Goal: Information Seeking & Learning: Learn about a topic

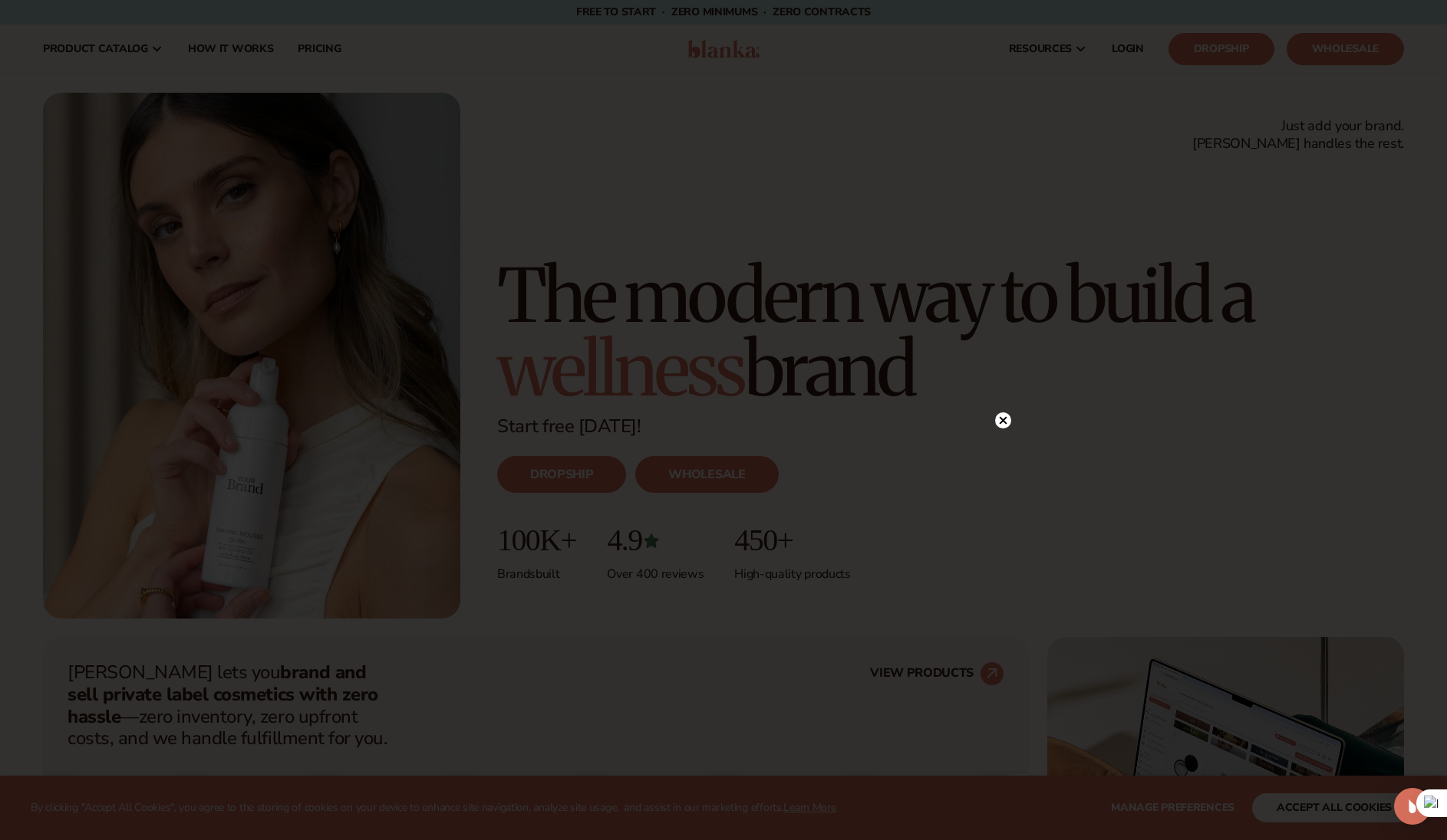
scroll to position [337, 0]
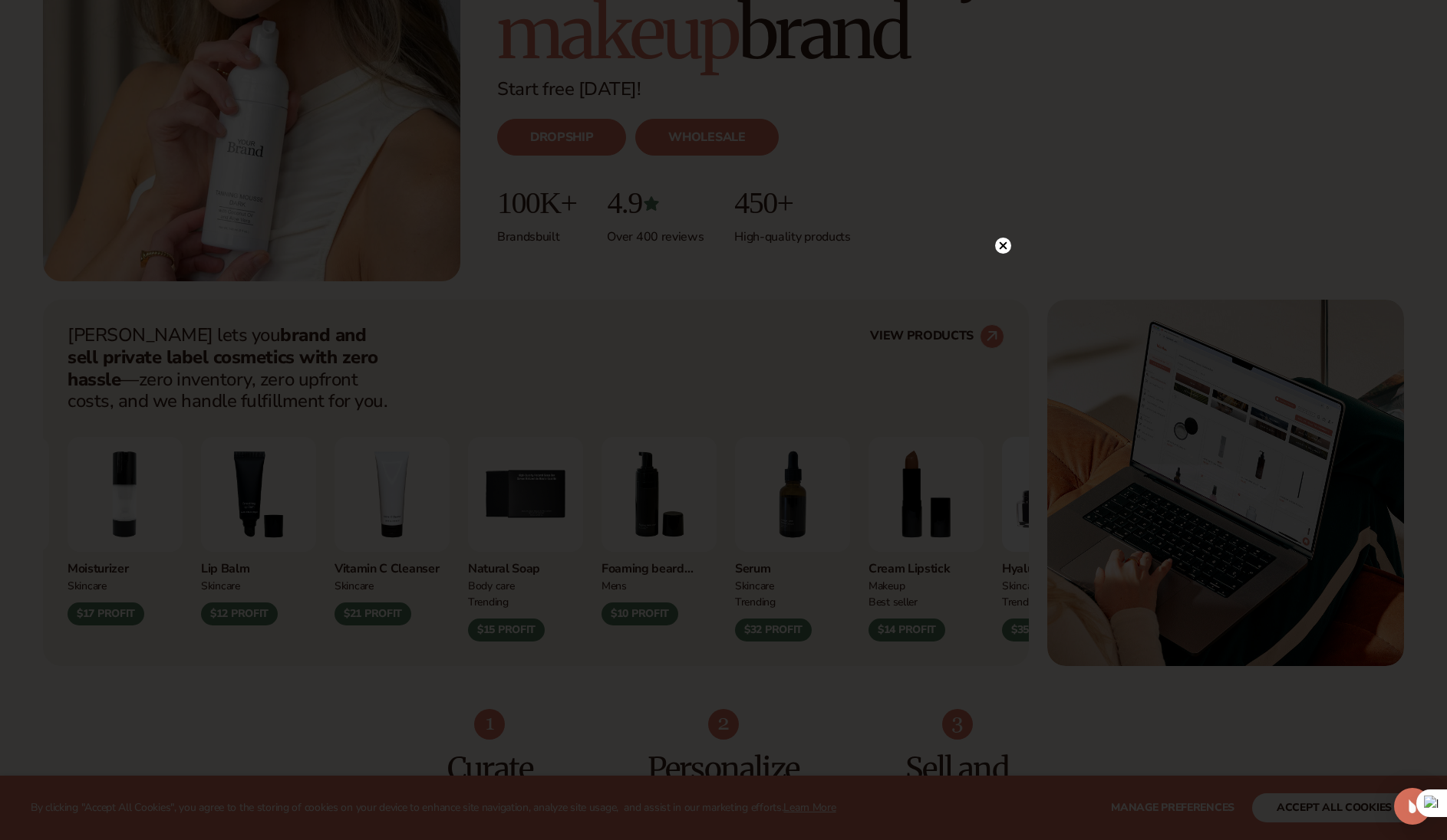
click at [1006, 244] on circle at bounding box center [1002, 245] width 16 height 16
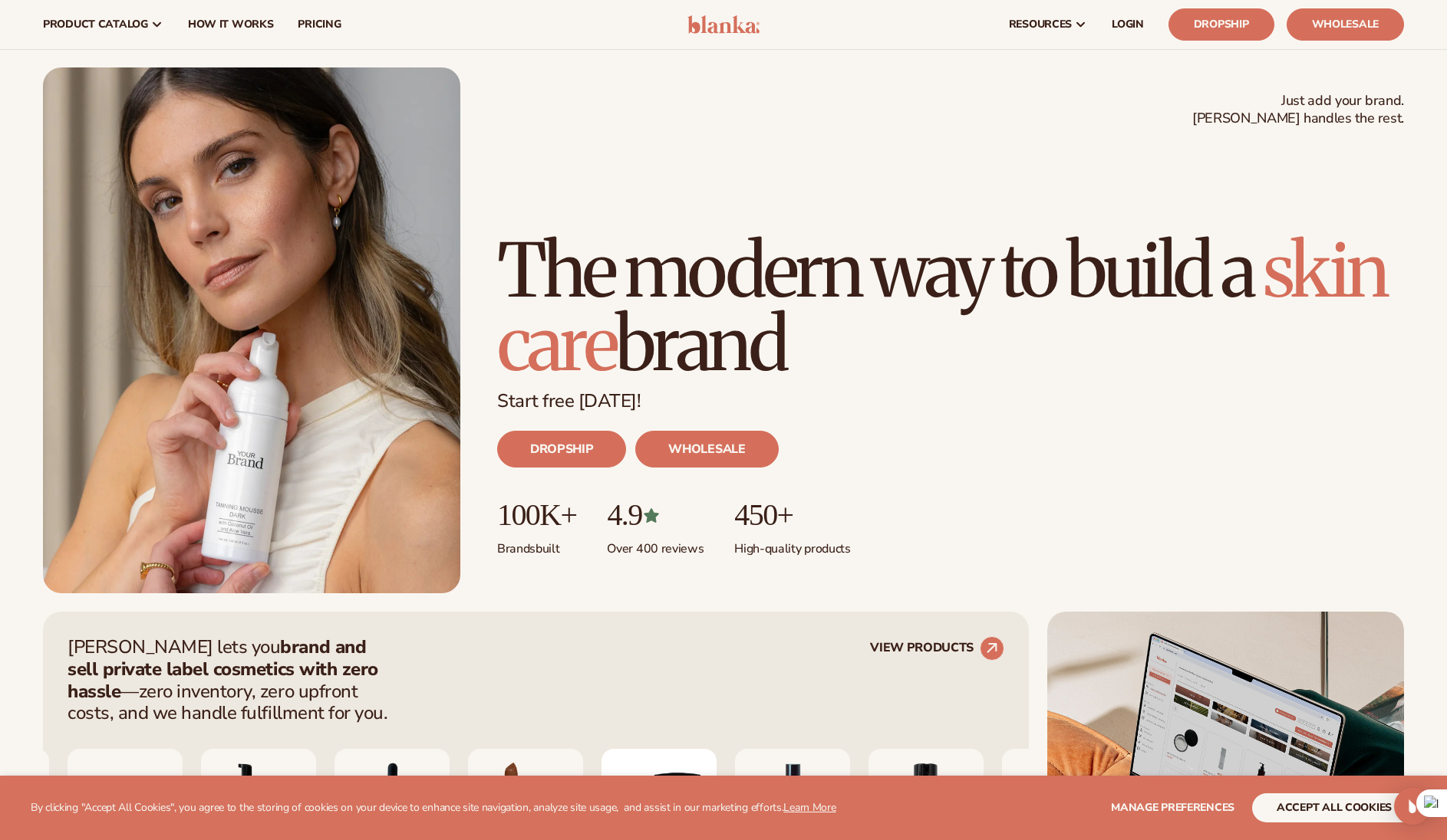
scroll to position [0, 0]
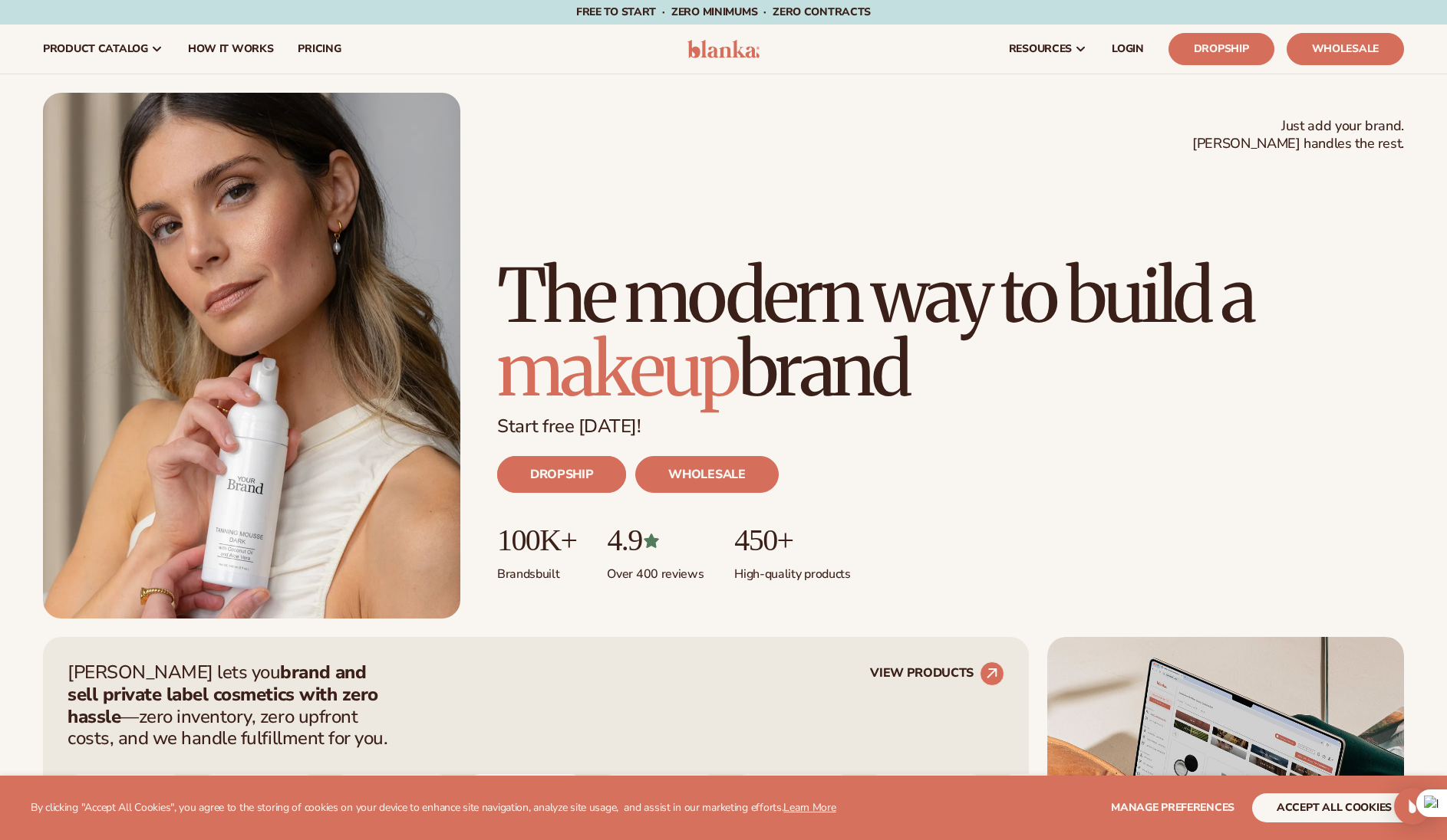
click at [581, 471] on link "DROPSHIP" at bounding box center [561, 475] width 129 height 37
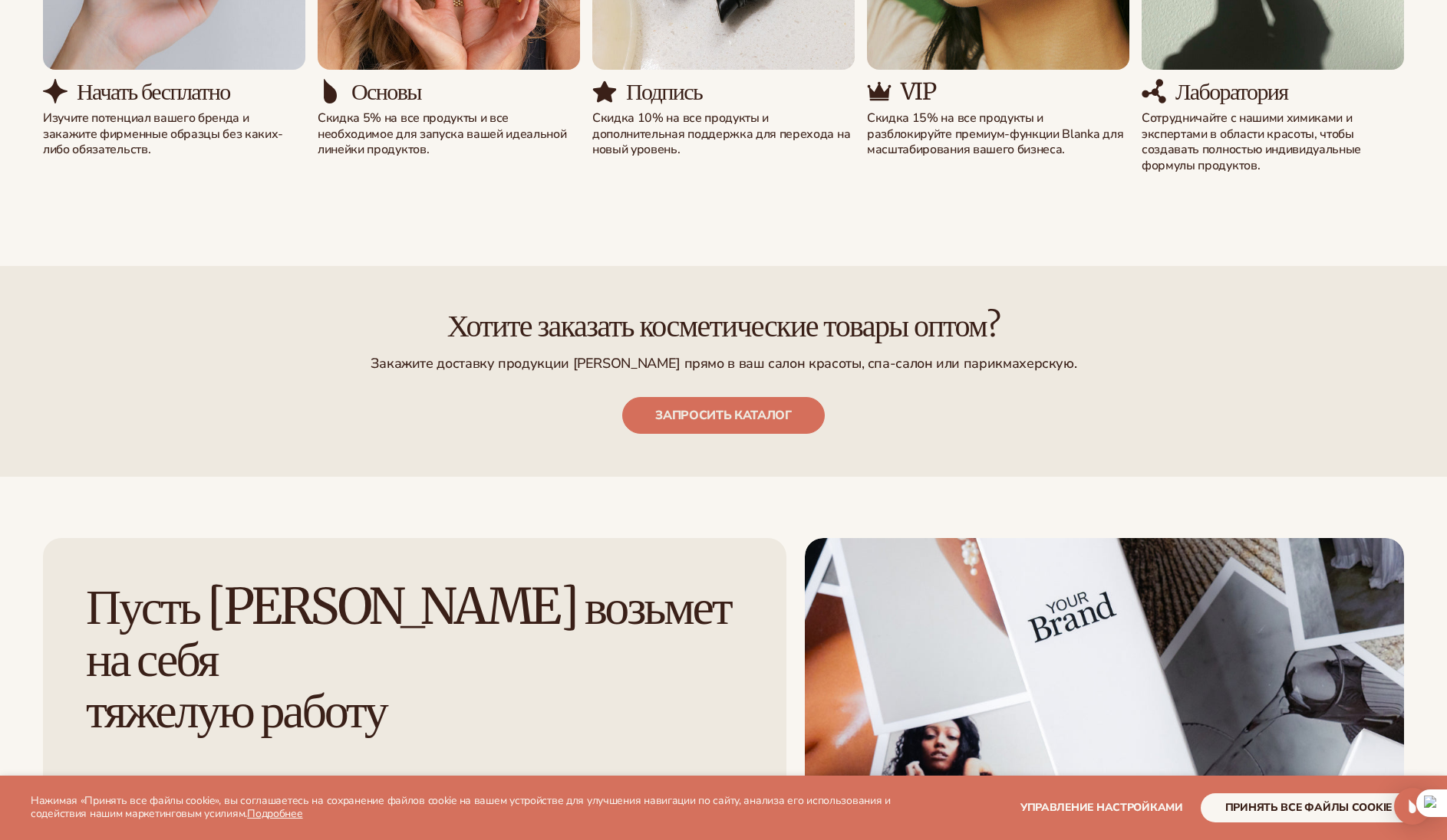
scroll to position [2241, 0]
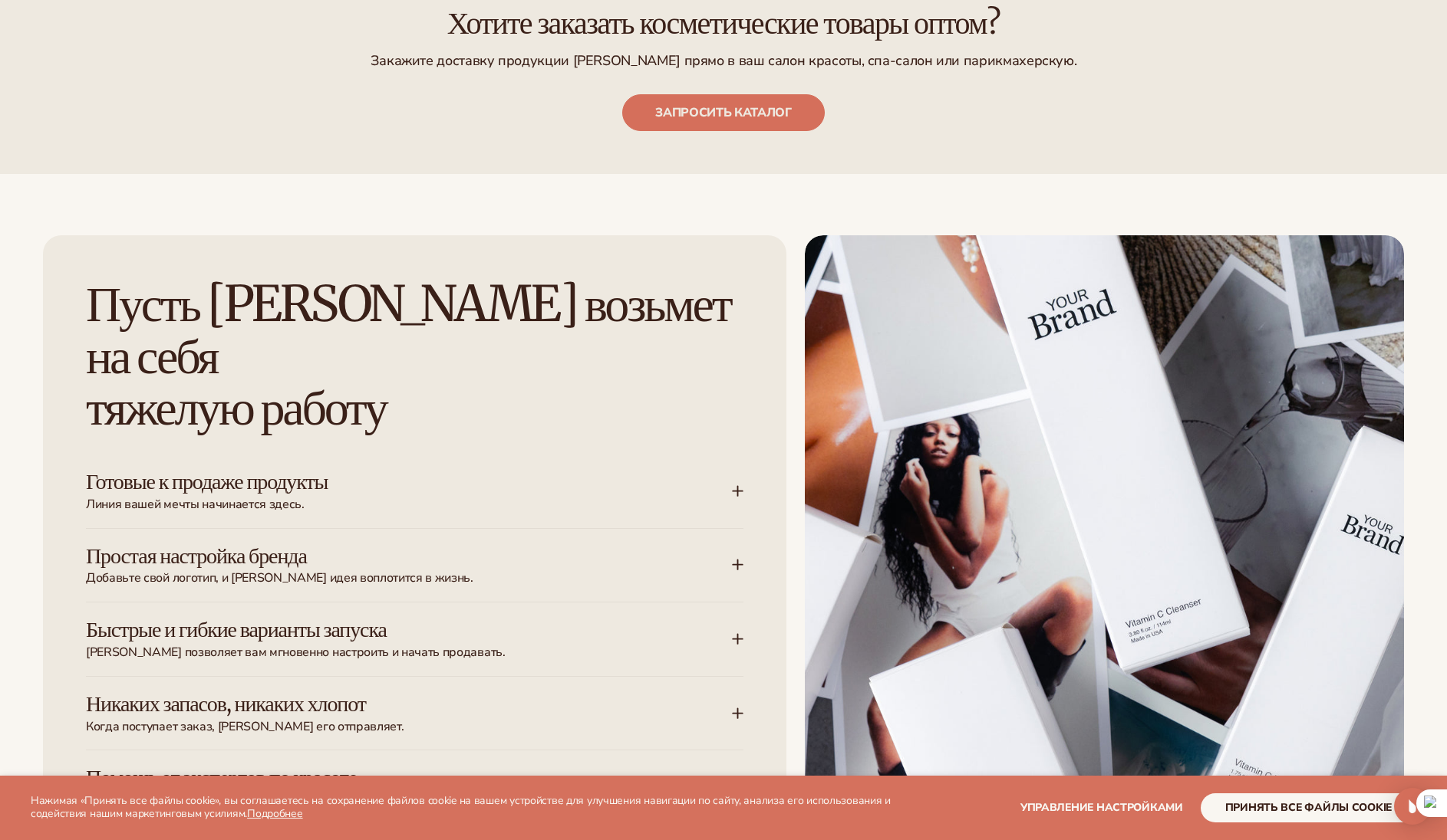
click at [744, 413] on div "Пусть Бланка возьмет на себя тяжелую работу Готовые к продаже продукты Линия ва…" at bounding box center [414, 611] width 743 height 752
click at [733, 492] on icon at bounding box center [737, 492] width 10 height 0
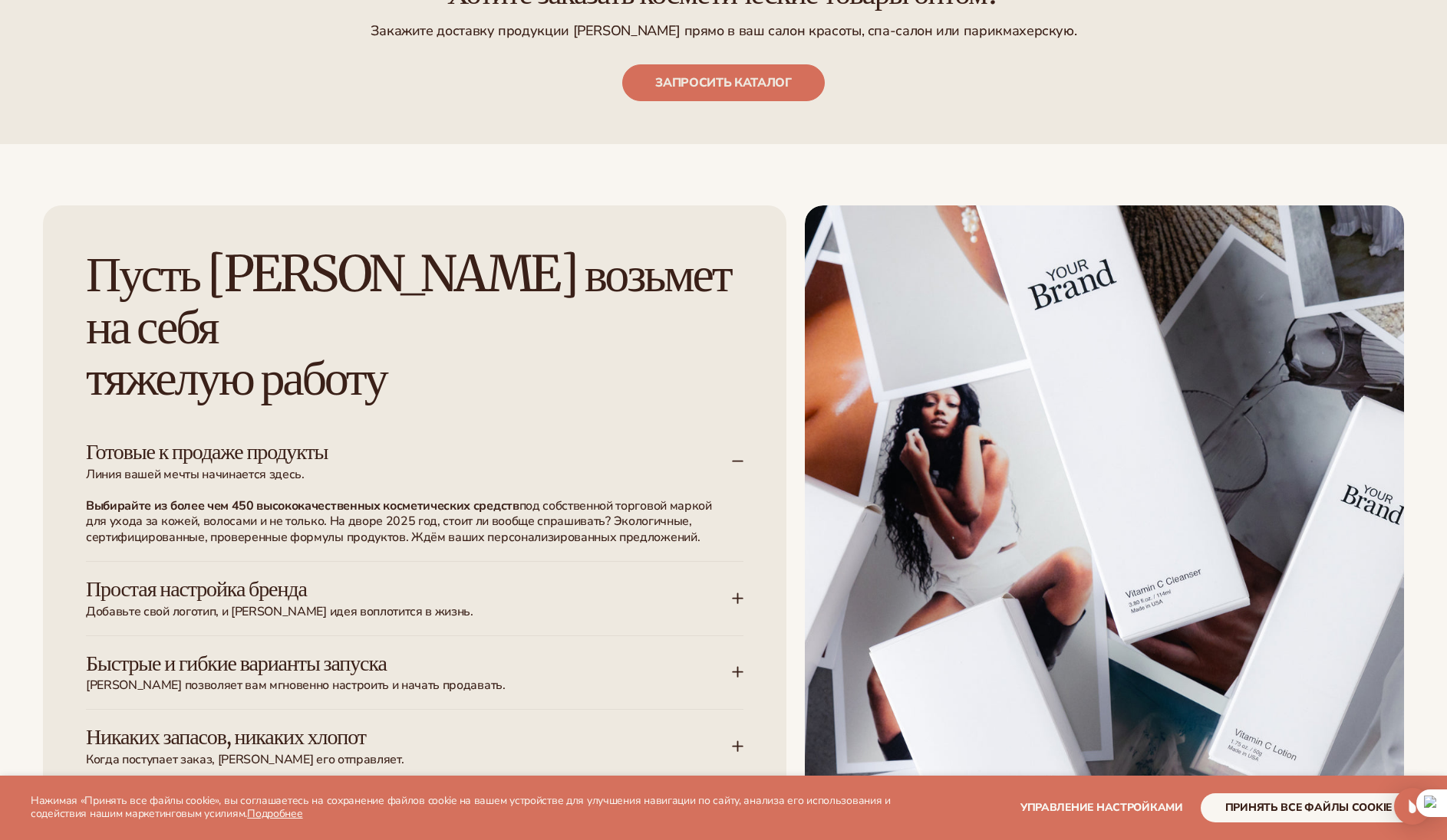
scroll to position [2408, 0]
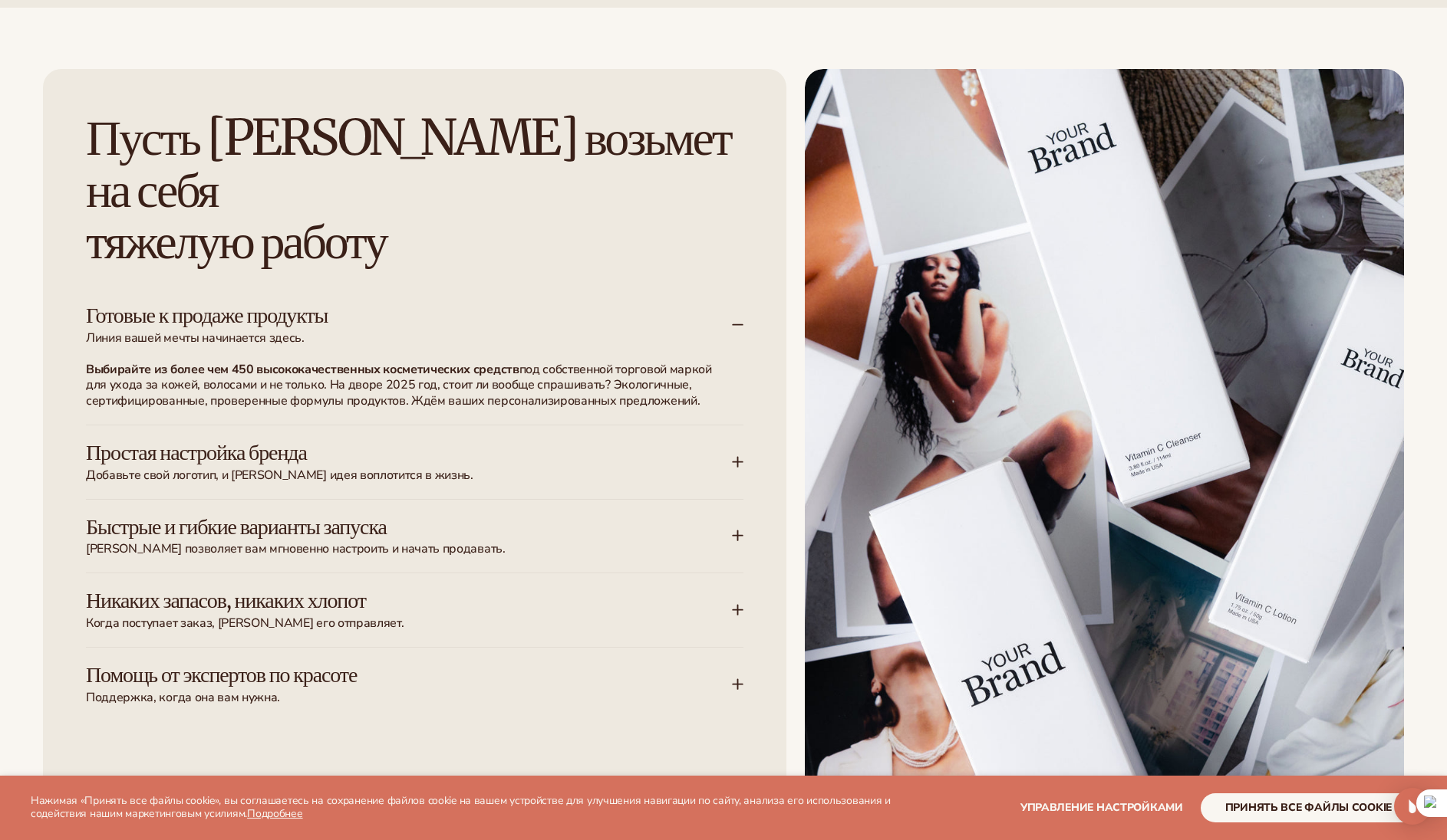
click at [730, 441] on div "Простая настройка бренда Добавьте свой логотип, и ваша идея воплотится в жизнь." at bounding box center [408, 462] width 645 height 43
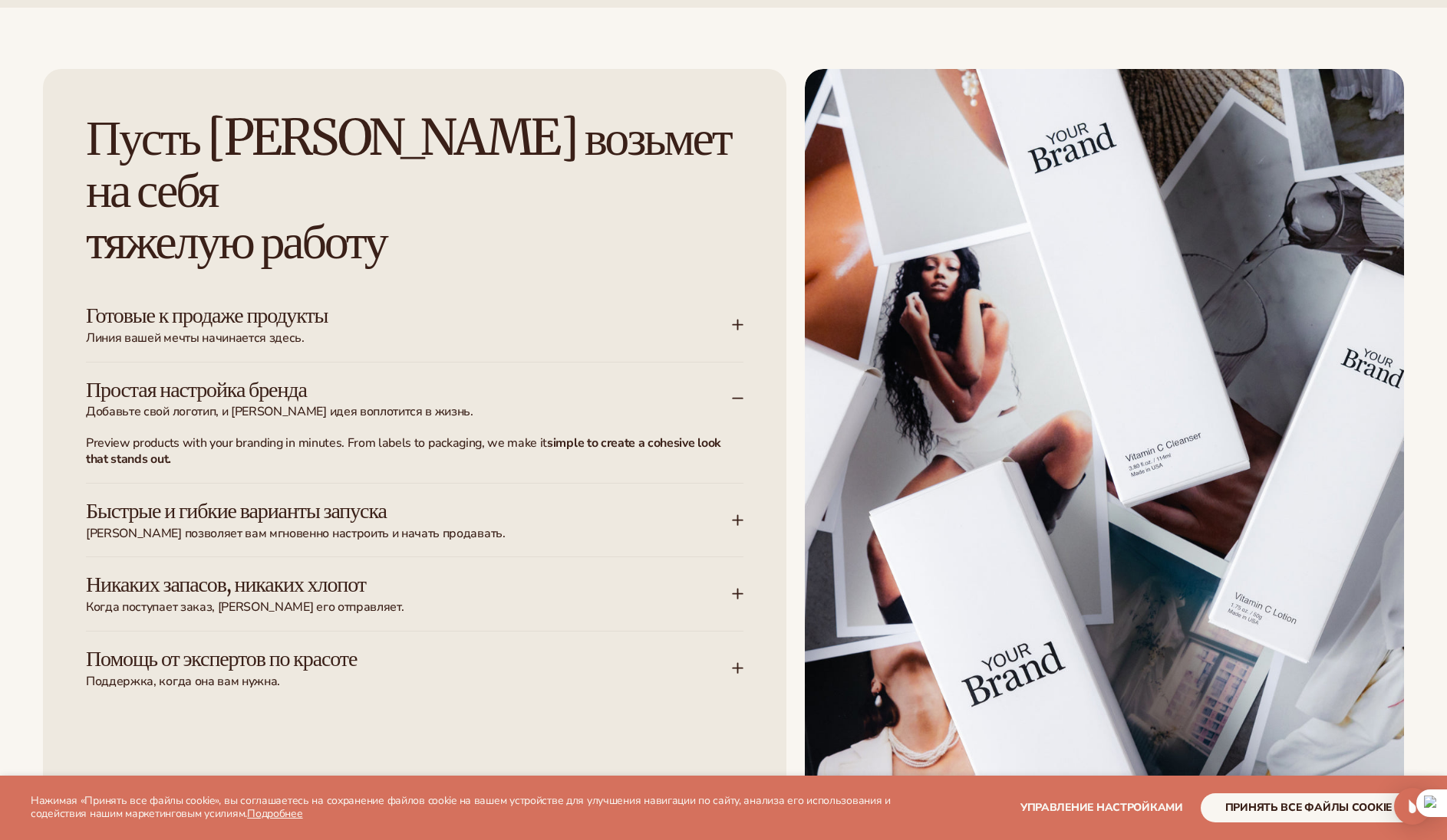
click at [740, 514] on icon at bounding box center [737, 520] width 13 height 13
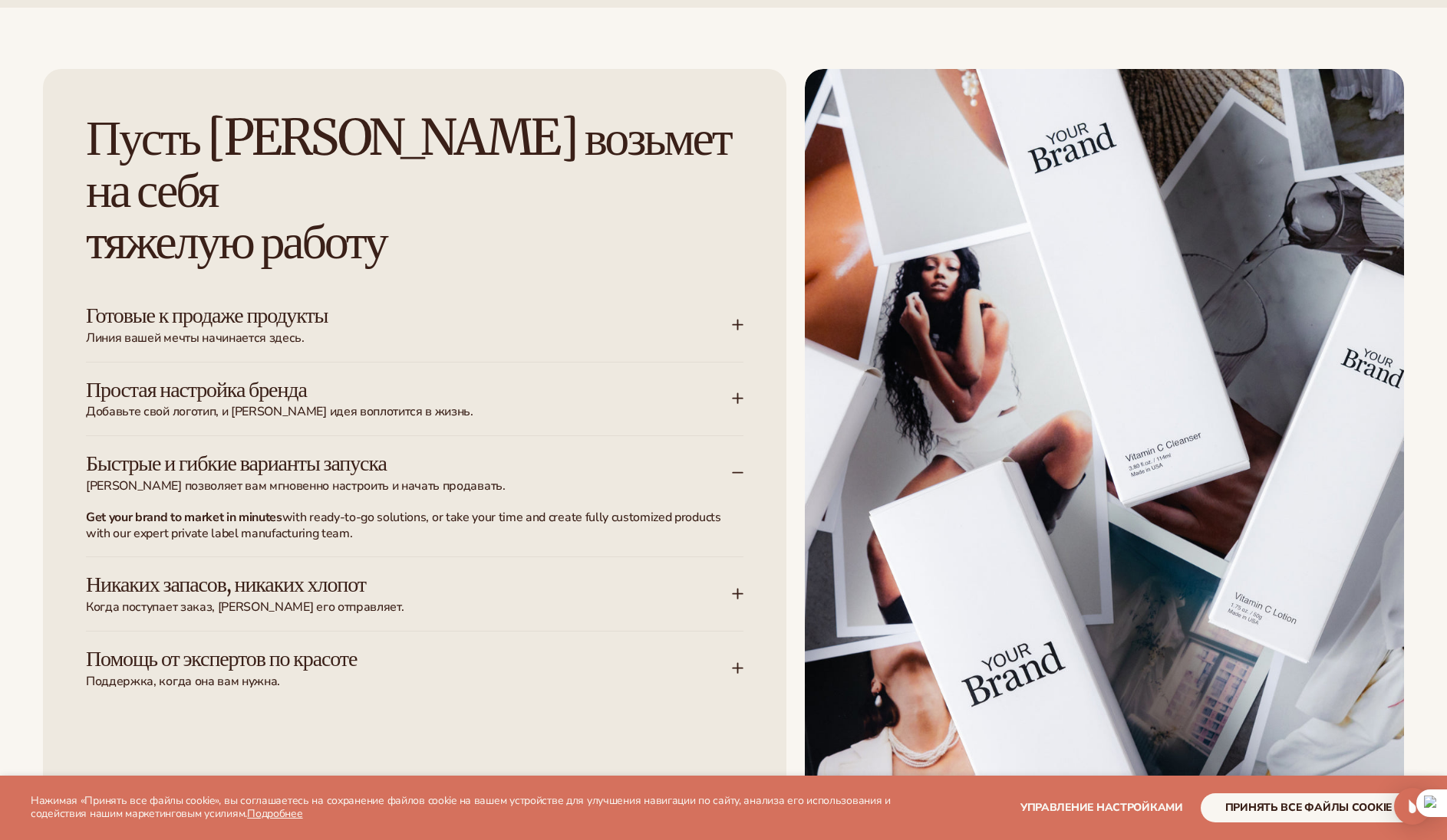
click at [730, 573] on div "Никаких запасов, никаких хлопот Когда поступает заказ, Бланка его отправляет." at bounding box center [408, 594] width 645 height 43
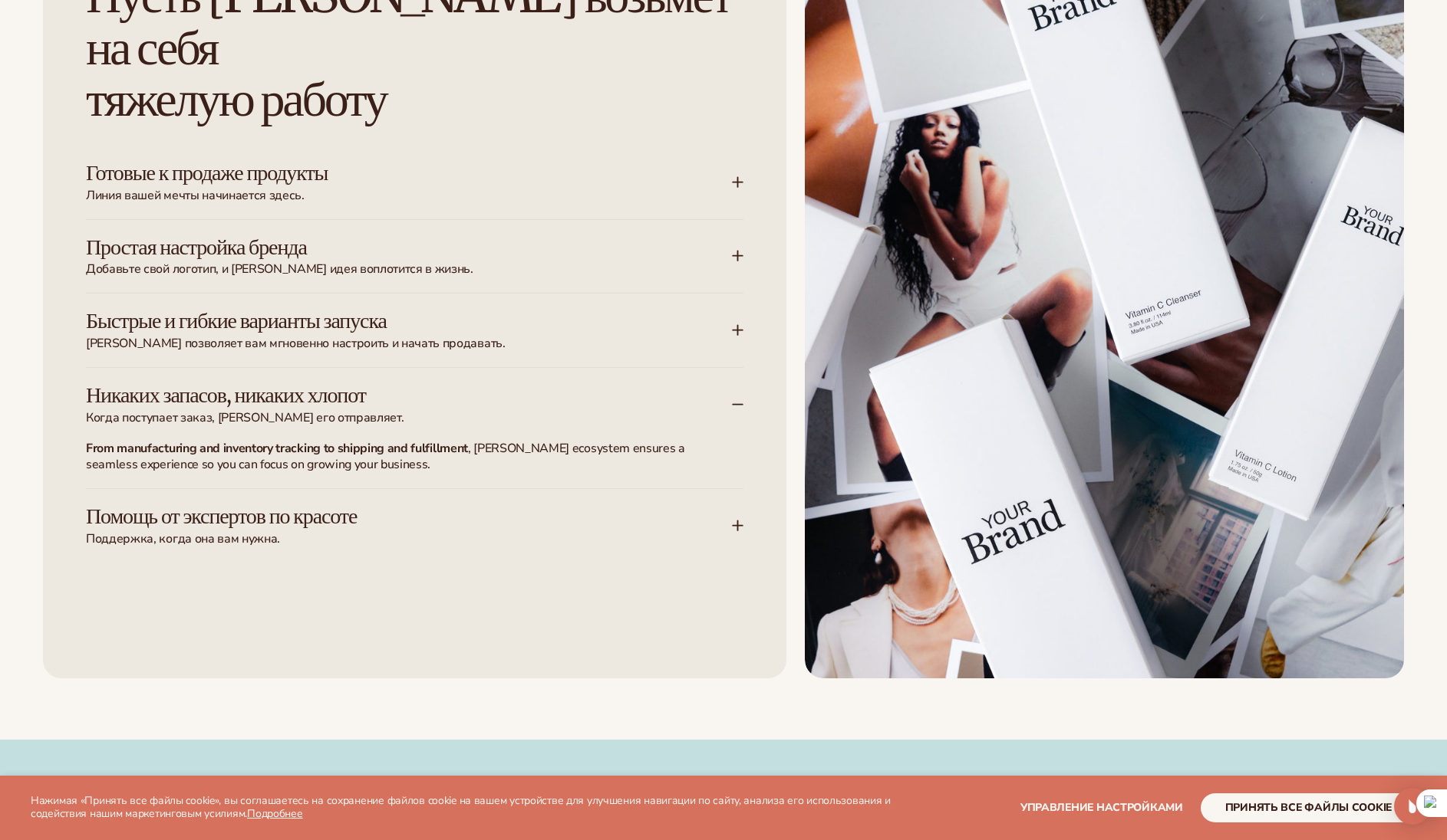
scroll to position [2641, 0]
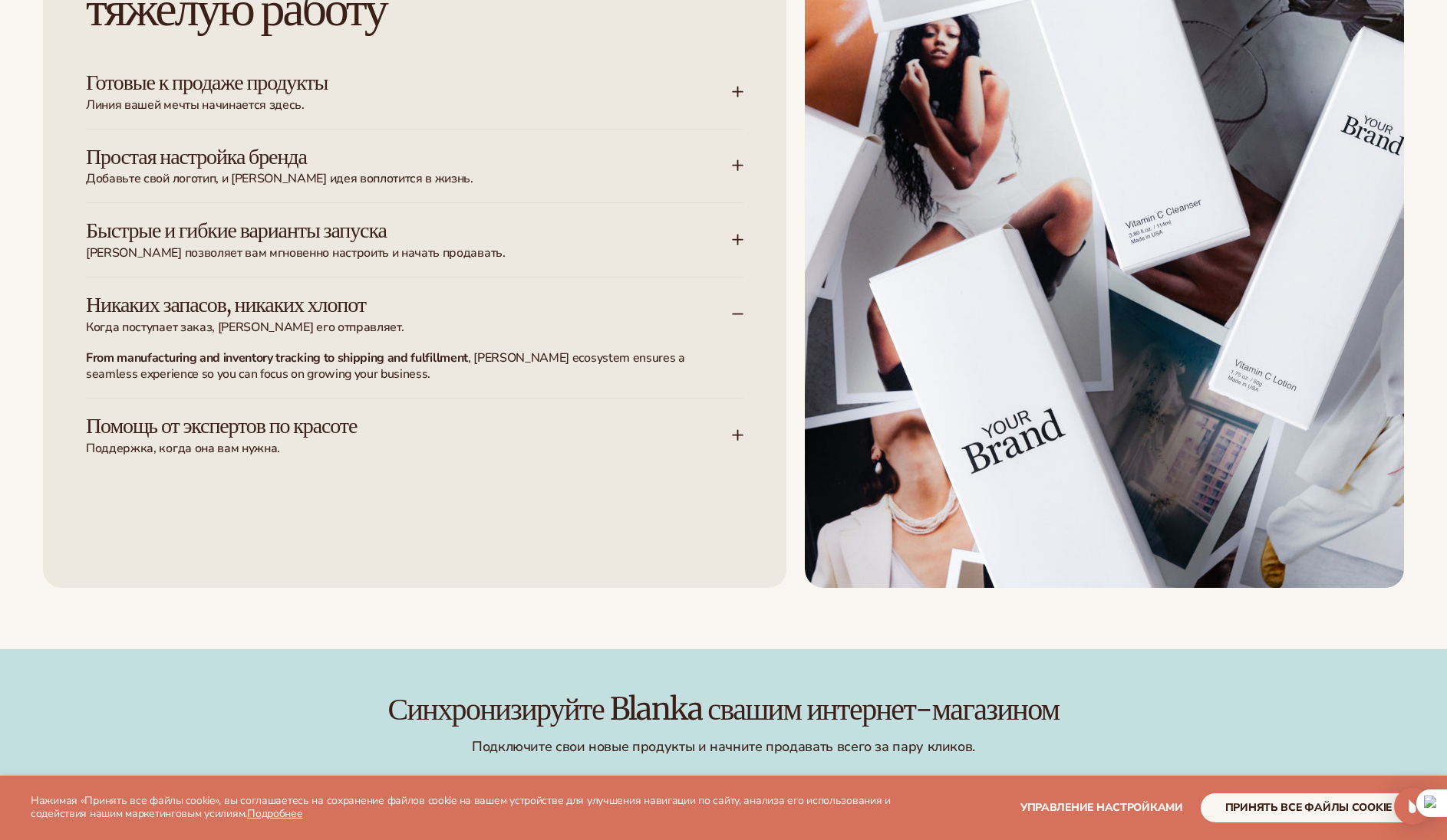
click at [741, 429] on icon at bounding box center [737, 435] width 13 height 13
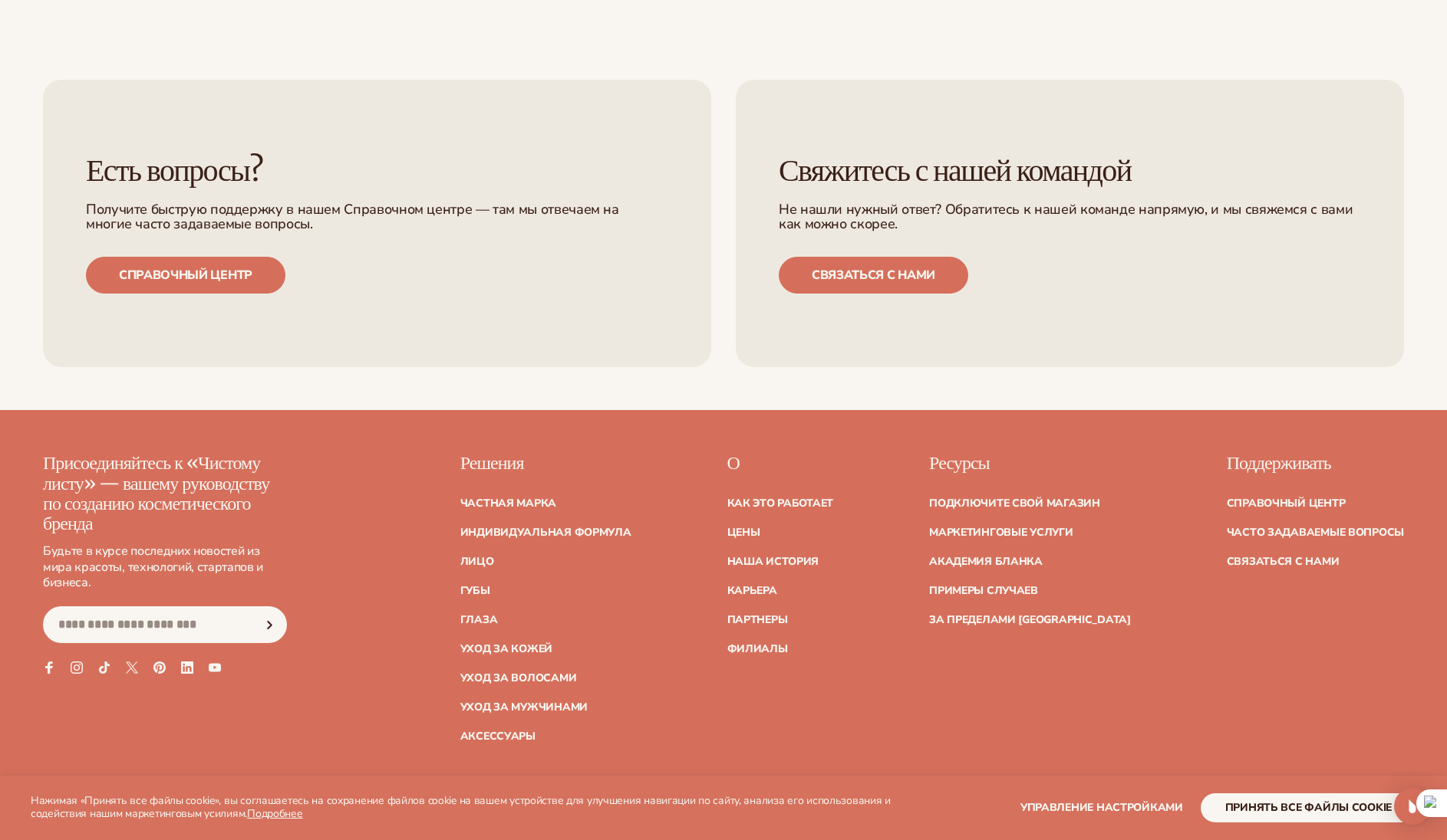
scroll to position [7276, 0]
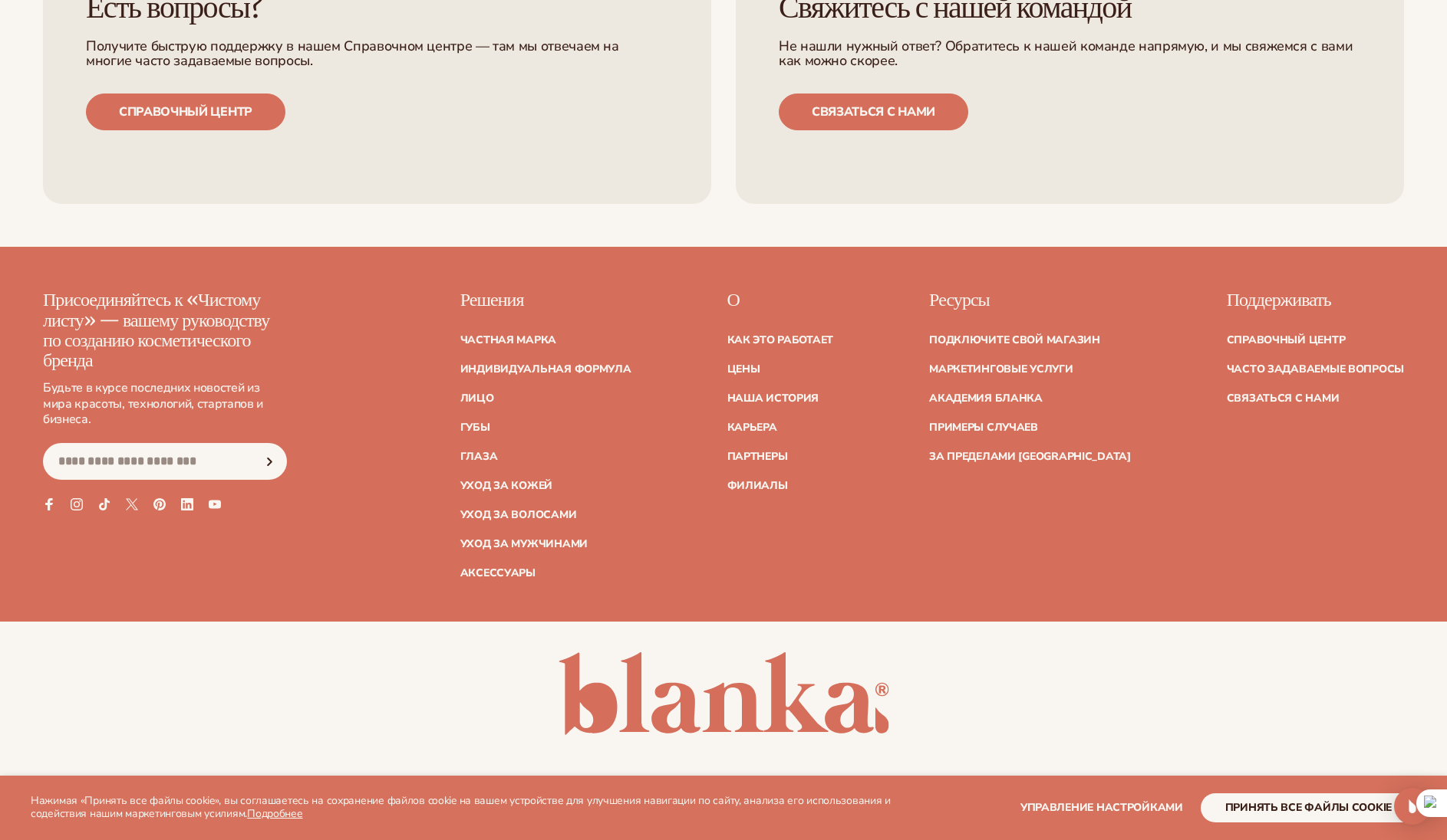
click at [797, 364] on li "Цены" at bounding box center [780, 369] width 106 height 11
click at [760, 362] on font "Цены" at bounding box center [743, 369] width 33 height 14
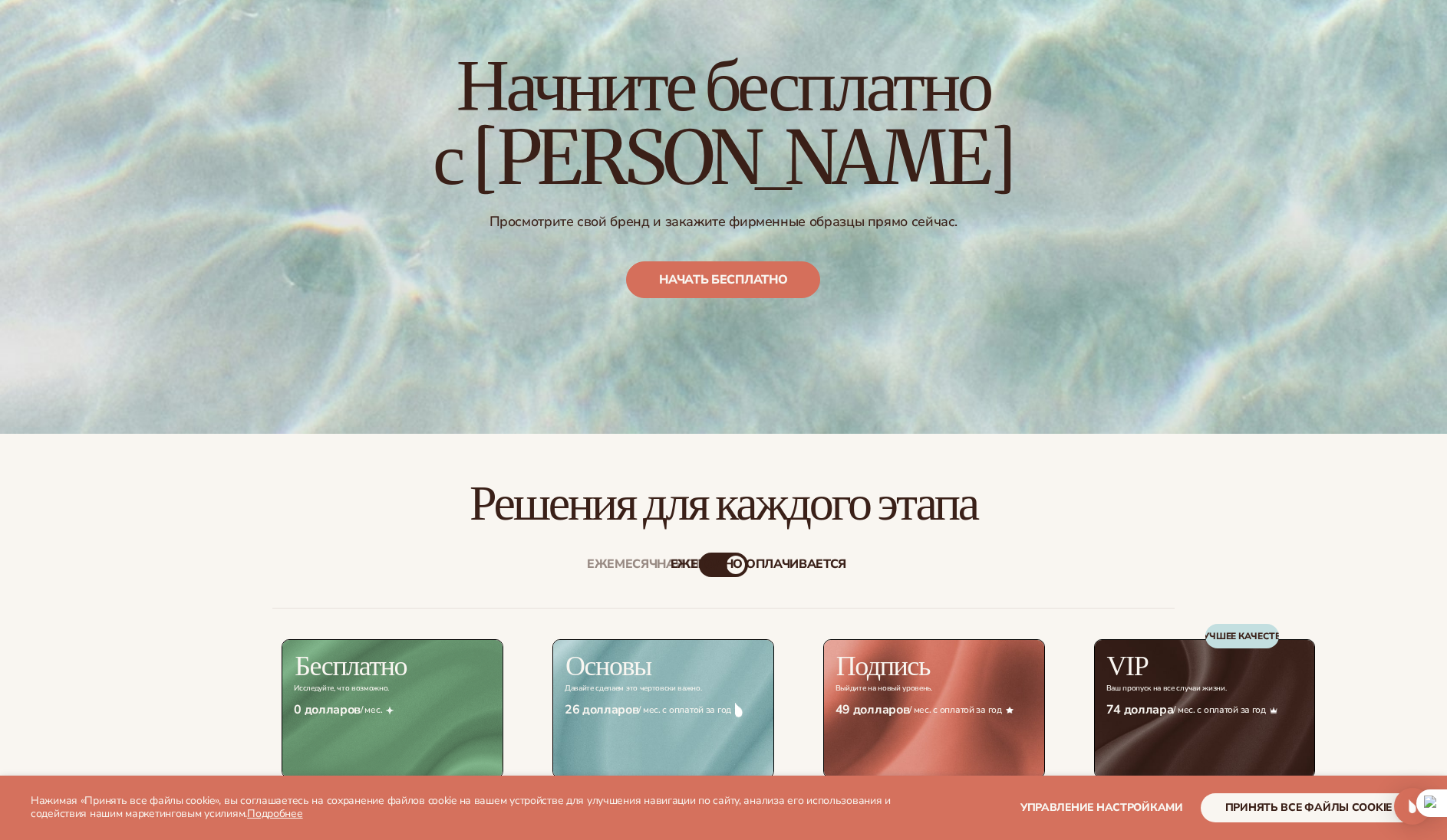
scroll to position [162, 0]
click at [736, 275] on link "Начать бесплатно" at bounding box center [724, 281] width 194 height 37
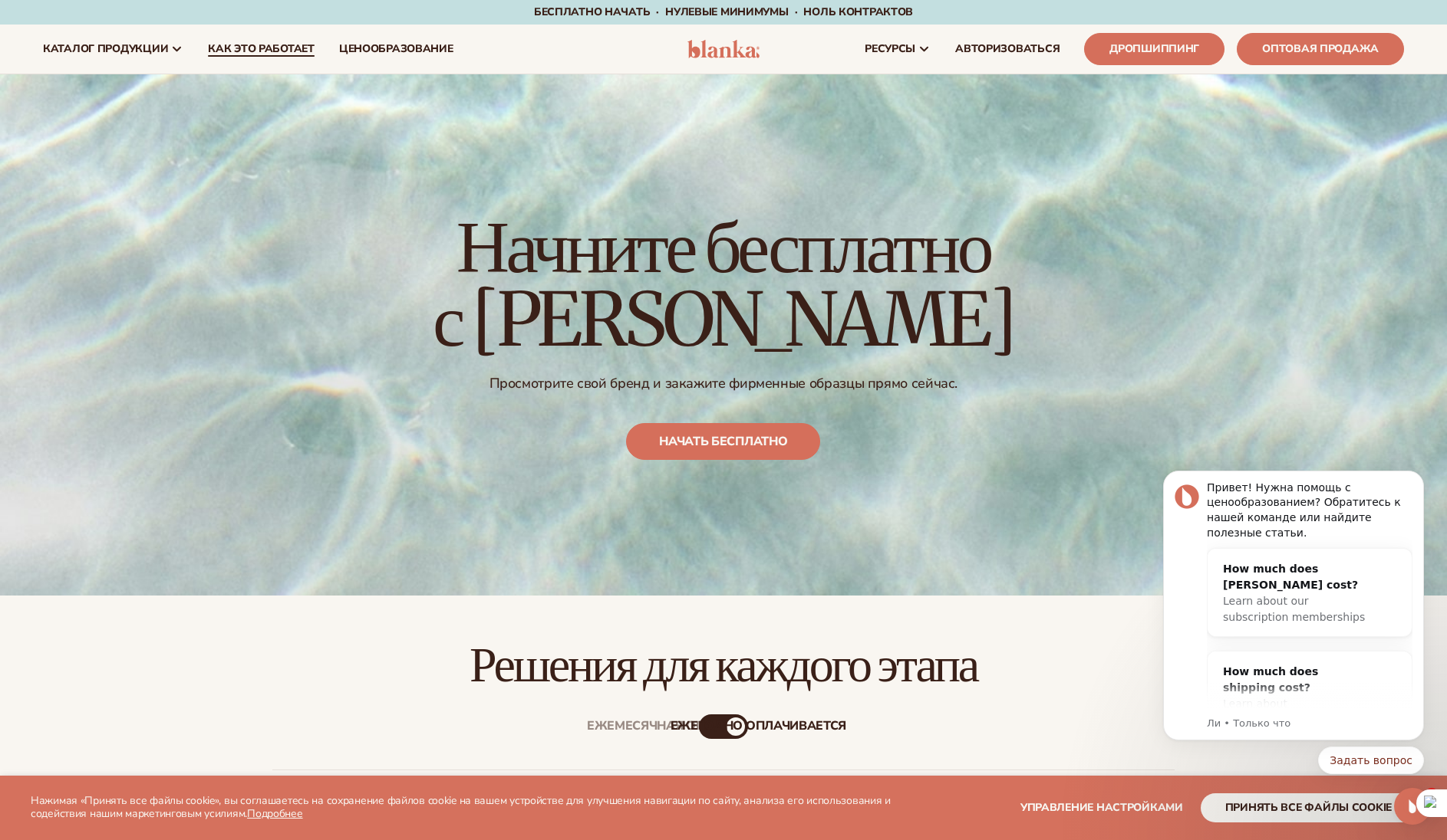
click at [262, 49] on font "Как это работает" at bounding box center [261, 48] width 106 height 14
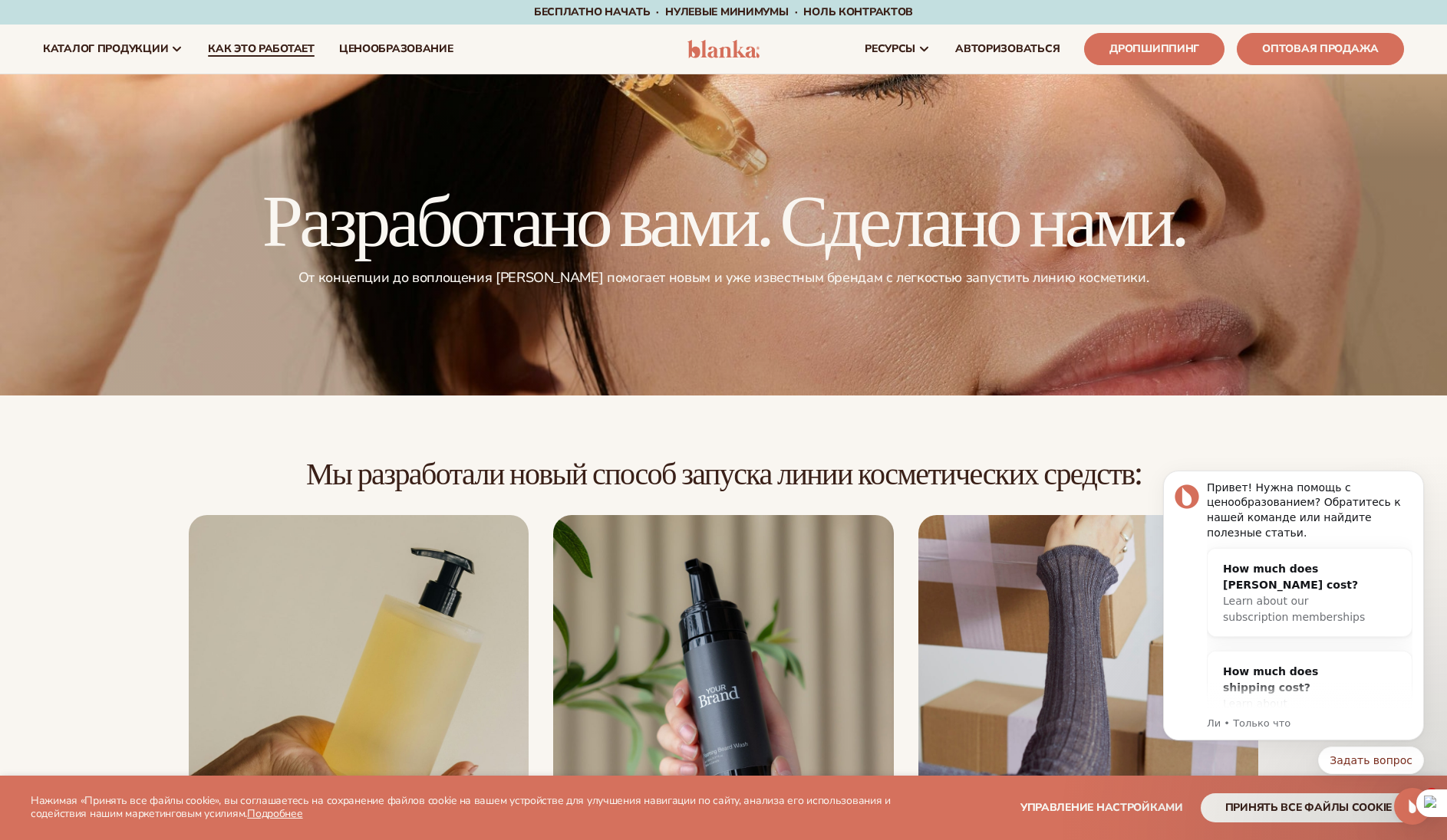
click at [267, 49] on font "Как это работает" at bounding box center [261, 48] width 106 height 14
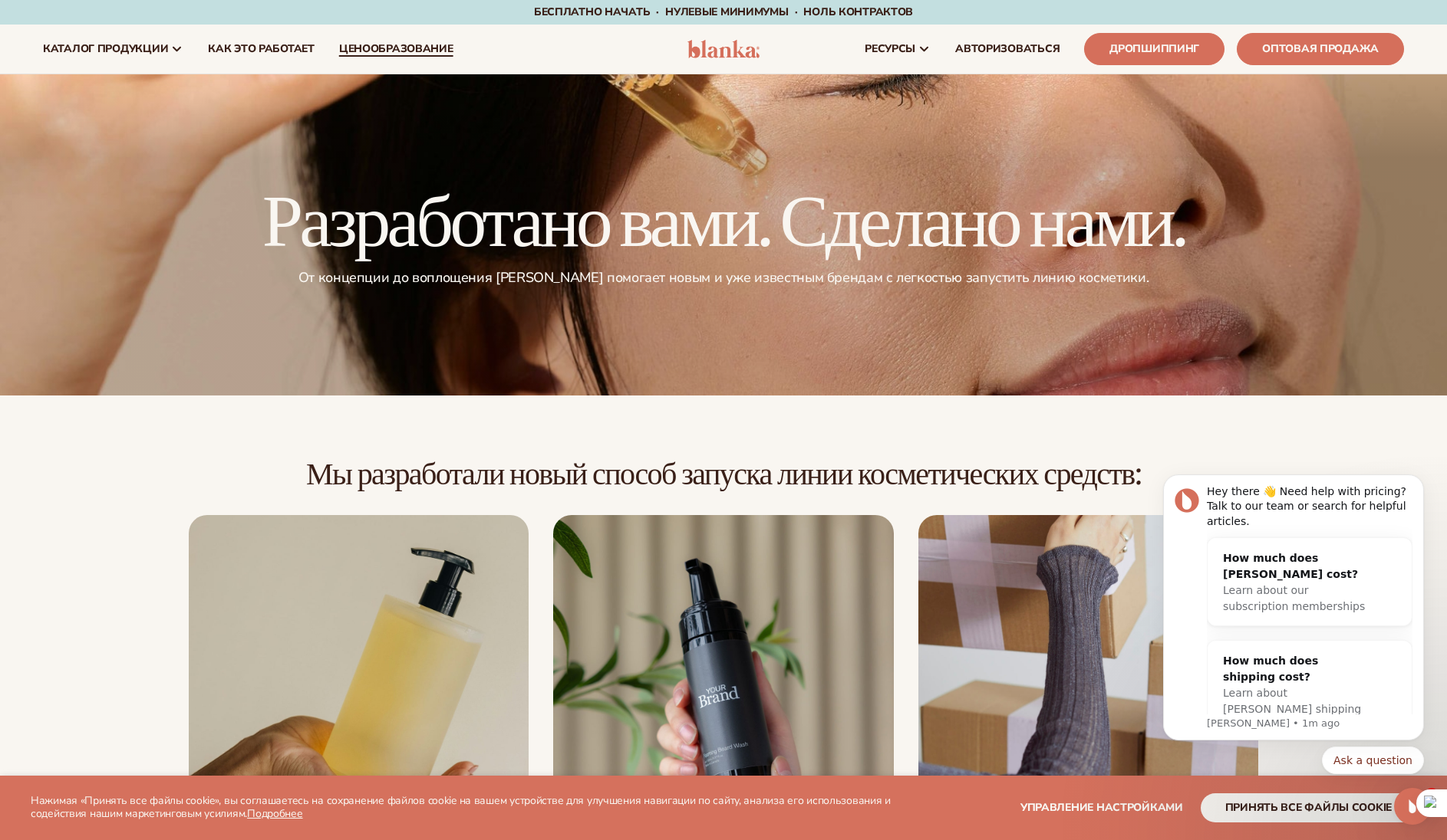
click at [386, 45] on font "ценообразование" at bounding box center [396, 48] width 114 height 14
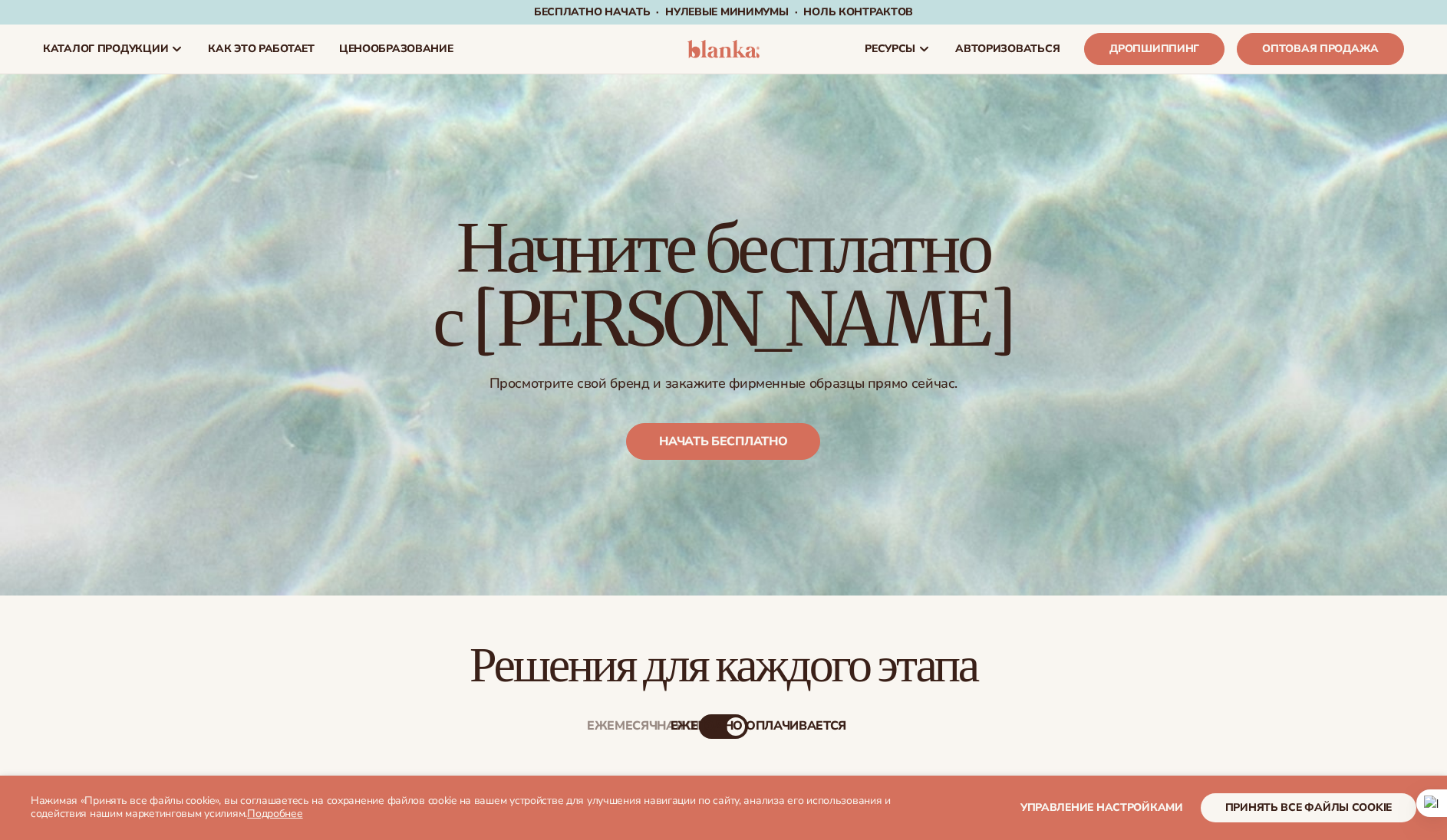
scroll to position [578, 0]
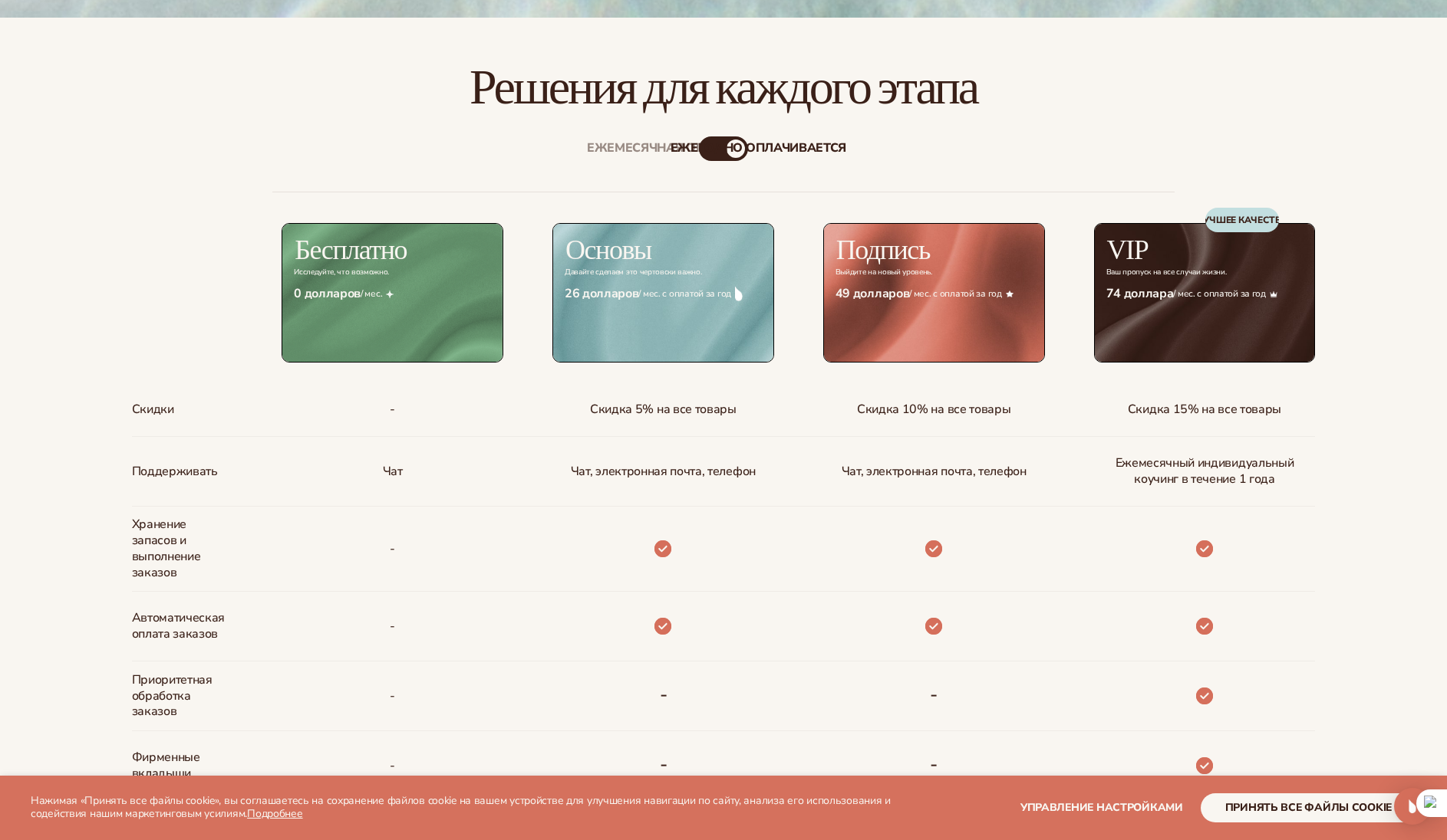
click at [729, 150] on font "Ежегодно оплачивается" at bounding box center [759, 148] width 175 height 17
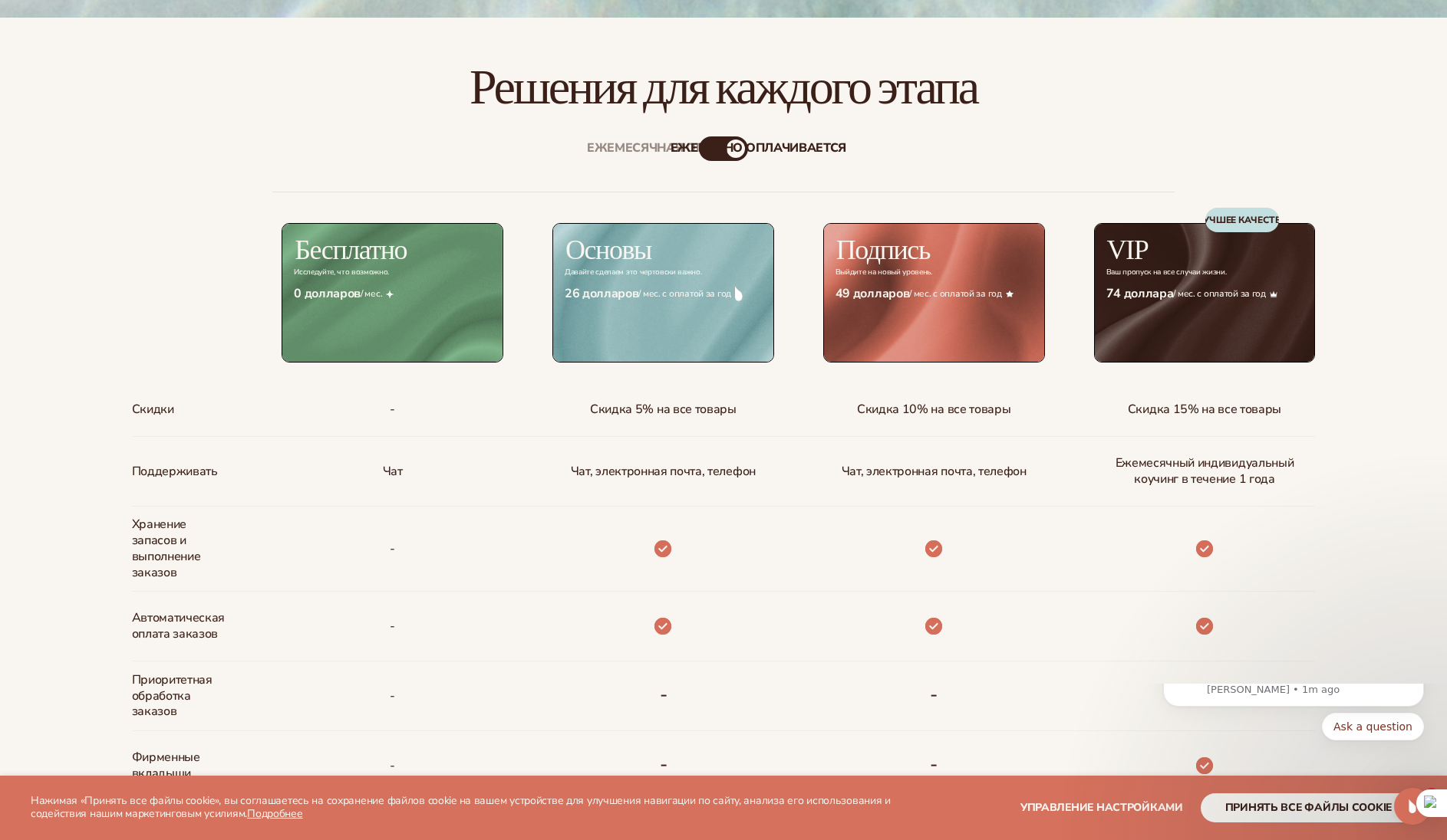
scroll to position [0, 0]
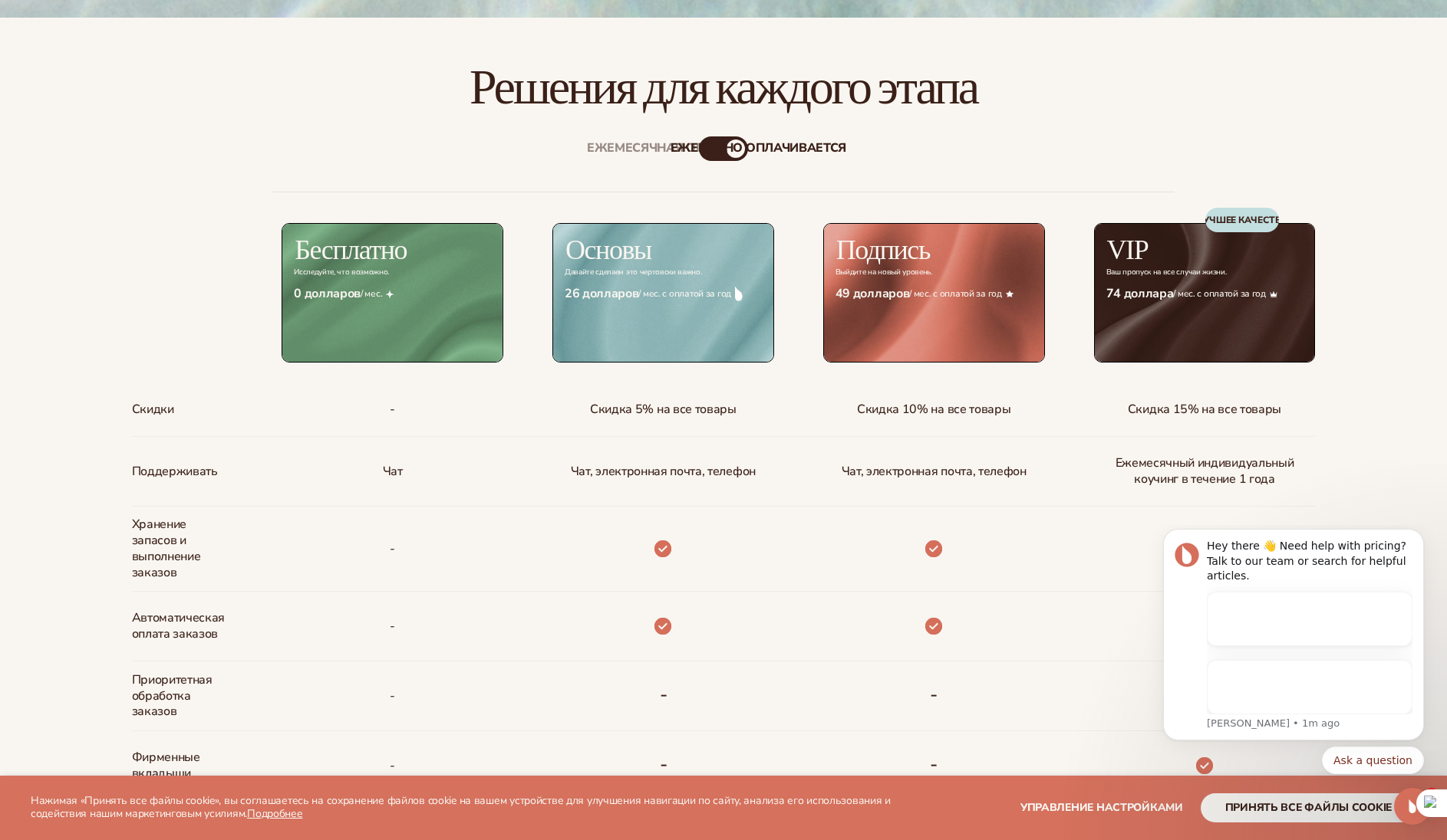
click at [717, 149] on font "Ежегодно оплачивается" at bounding box center [759, 148] width 175 height 17
click at [705, 147] on font "Ежегодно оплачивается" at bounding box center [759, 148] width 175 height 17
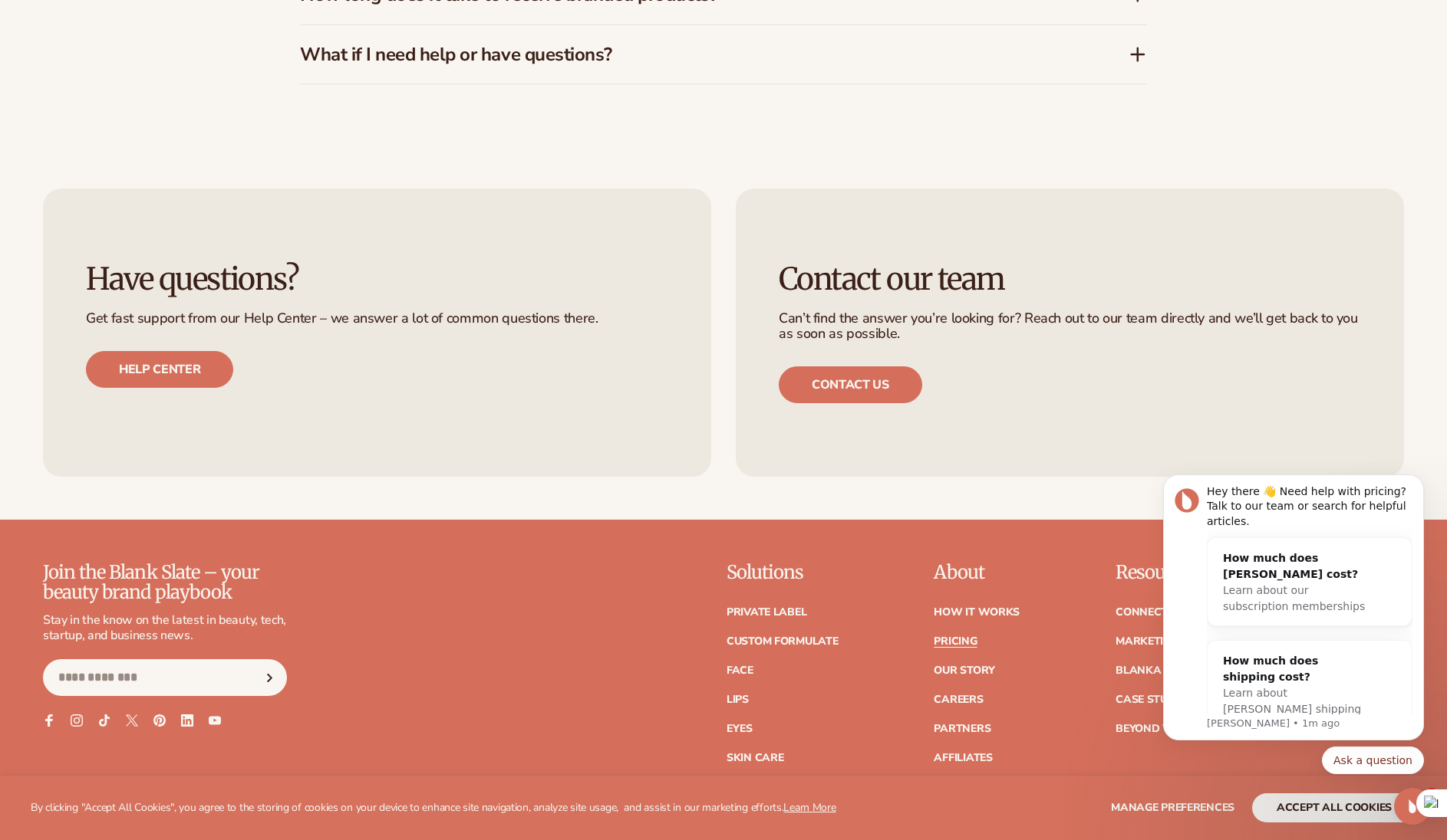
scroll to position [3499, 0]
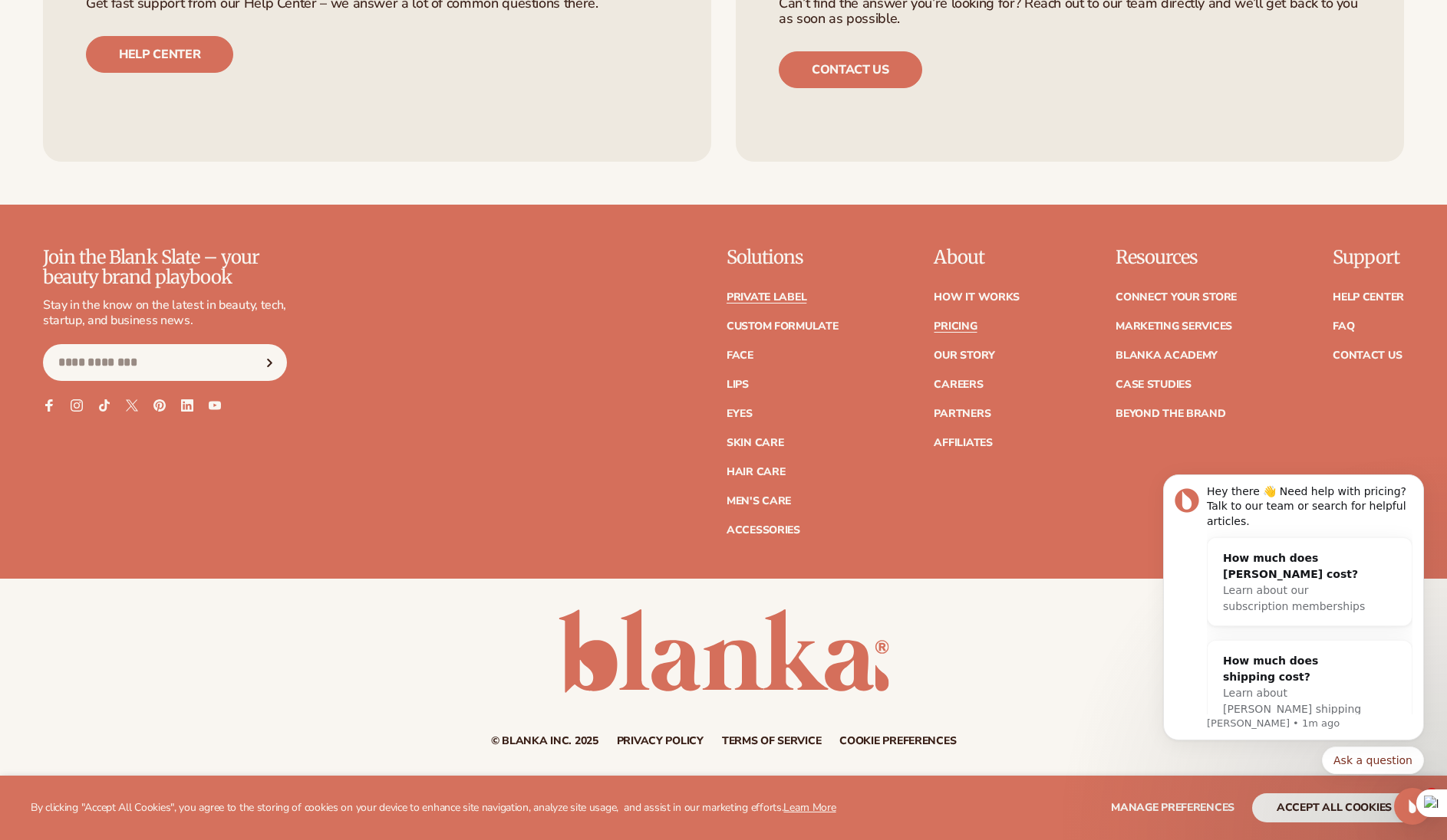
click at [764, 296] on link "Private label" at bounding box center [766, 297] width 80 height 11
